Goal: Information Seeking & Learning: Learn about a topic

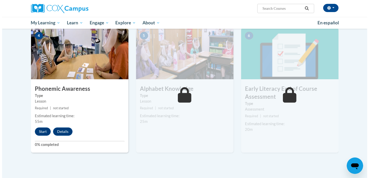
scroll to position [256, 0]
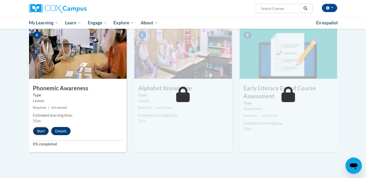
click at [46, 130] on button "Start" at bounding box center [41, 131] width 16 height 8
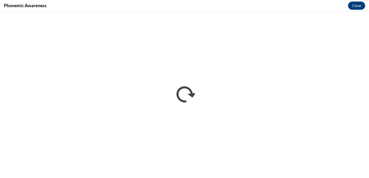
scroll to position [0, 0]
